Goal: Find specific page/section: Find specific page/section

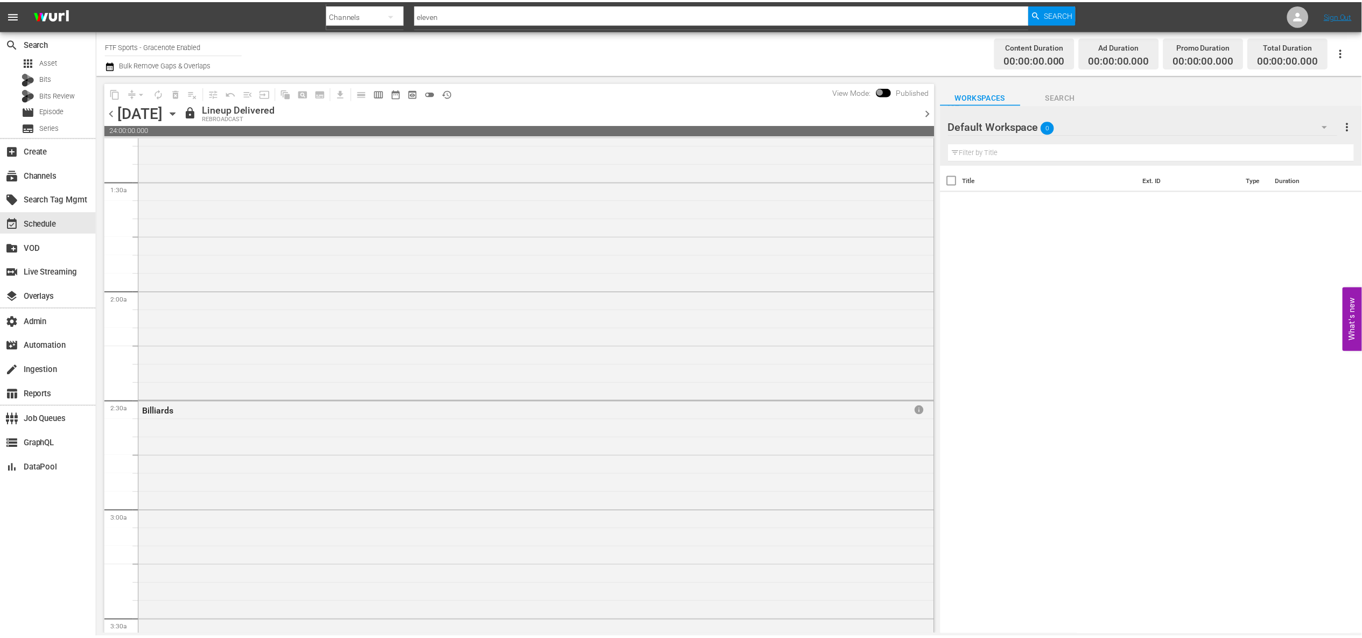
scroll to position [285, 0]
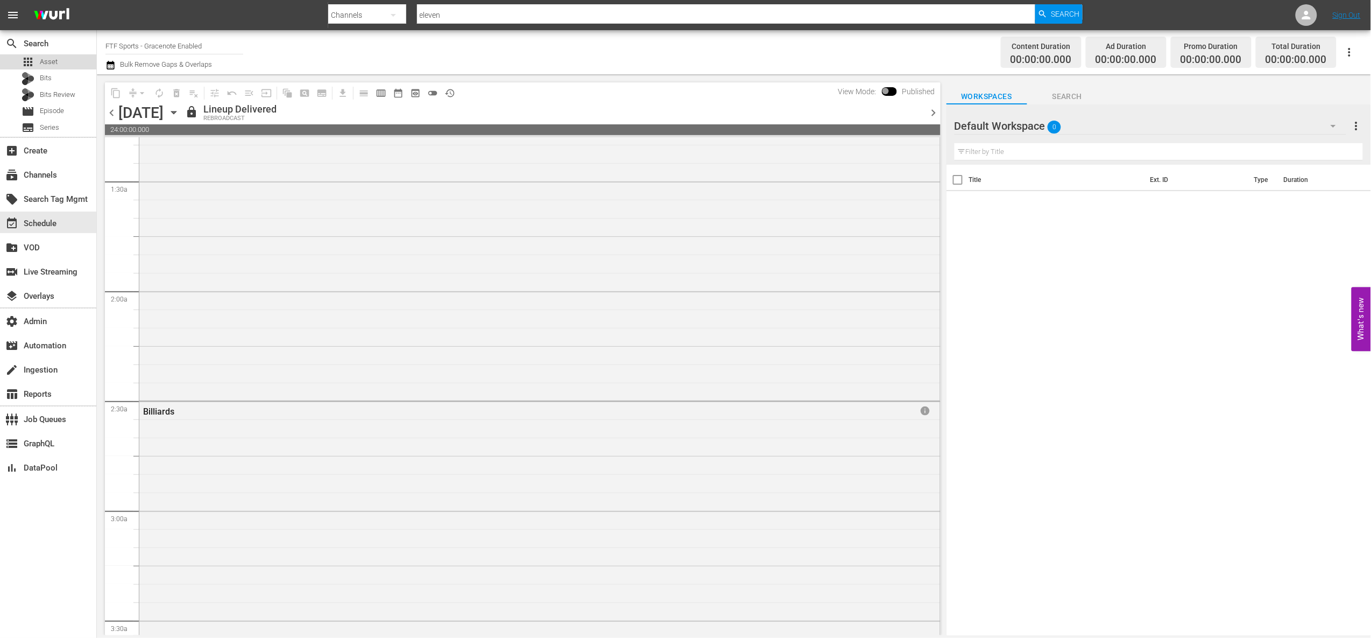
click at [61, 62] on div "apps Asset" at bounding box center [48, 61] width 96 height 15
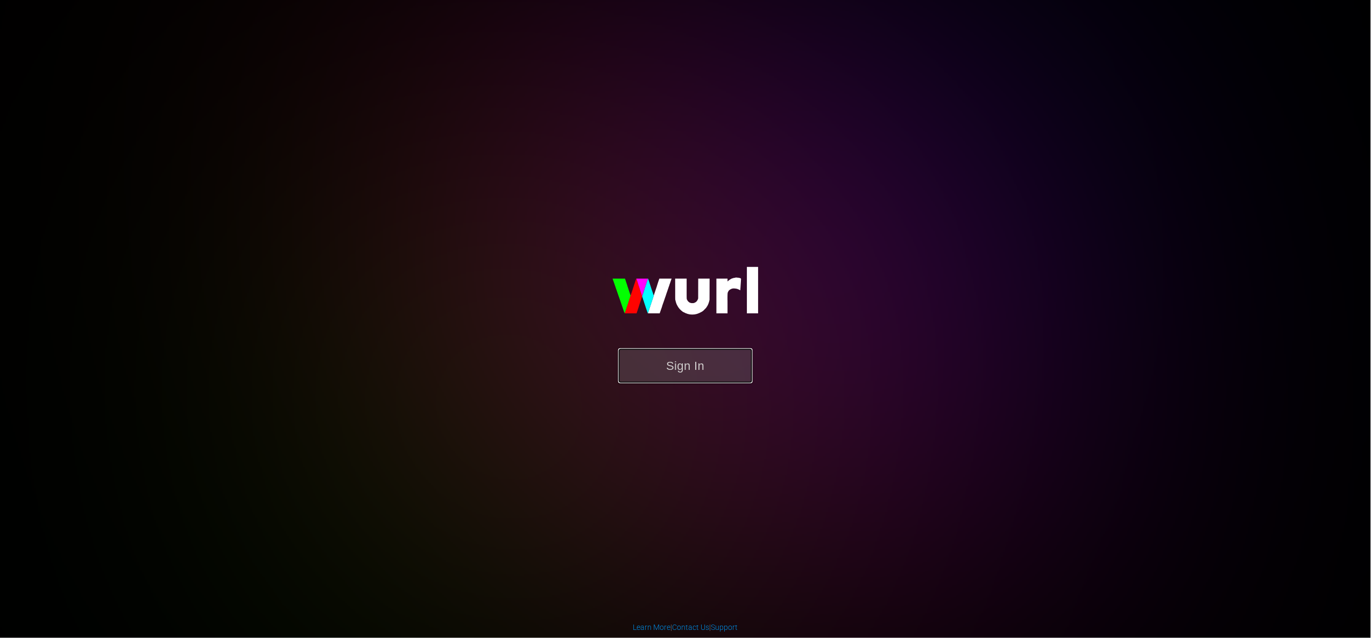
click at [685, 357] on button "Sign In" at bounding box center [685, 365] width 135 height 35
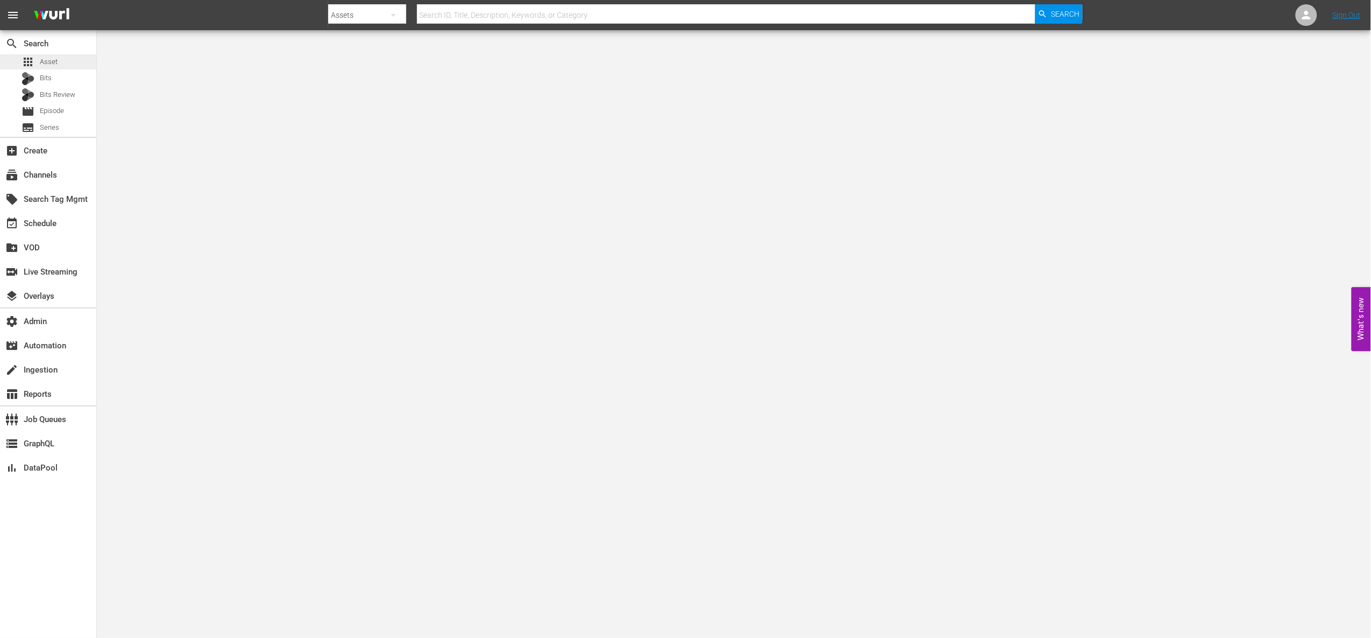
click at [72, 54] on div "apps Asset" at bounding box center [48, 61] width 96 height 15
